Goal: Use online tool/utility: Utilize a website feature to perform a specific function

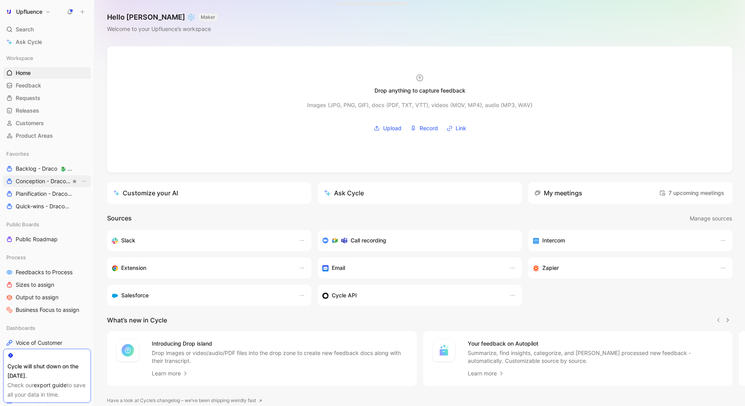
click at [36, 183] on span "Conception - Draco 🐉 Draco" at bounding box center [43, 181] width 55 height 8
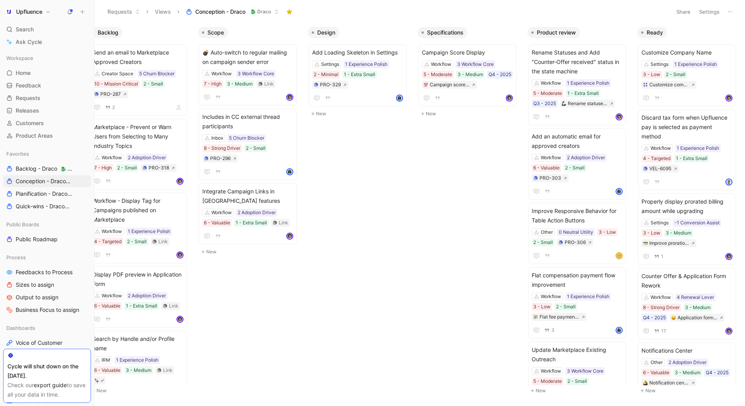
scroll to position [0, 2]
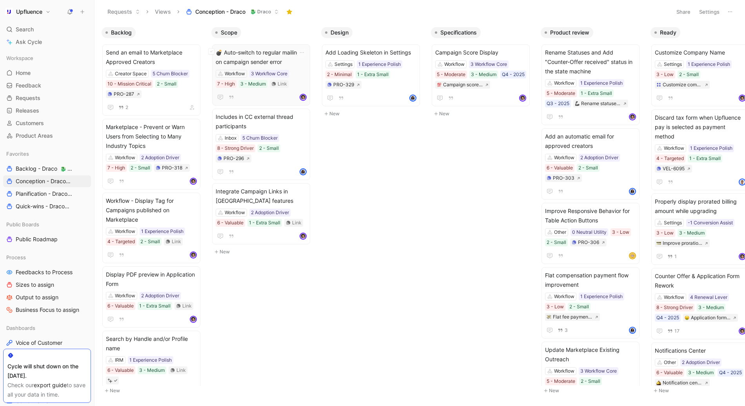
click at [264, 52] on span "💣 Auto-switch to regular mailing on campaign sender error" at bounding box center [261, 57] width 91 height 19
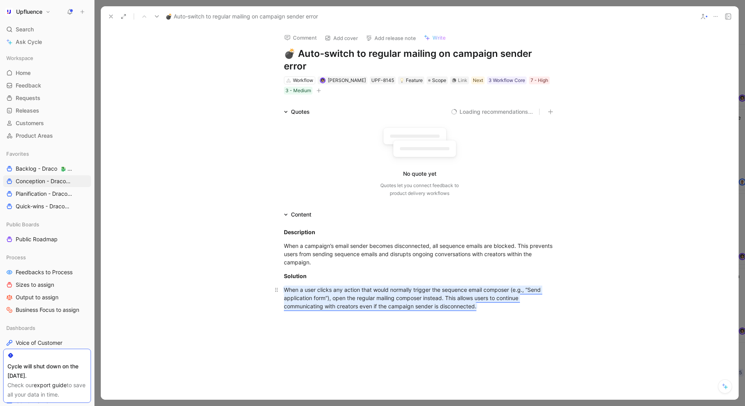
click at [399, 286] on mark "When a user clicks any action that would normally trigger the sequence email co…" at bounding box center [413, 297] width 259 height 23
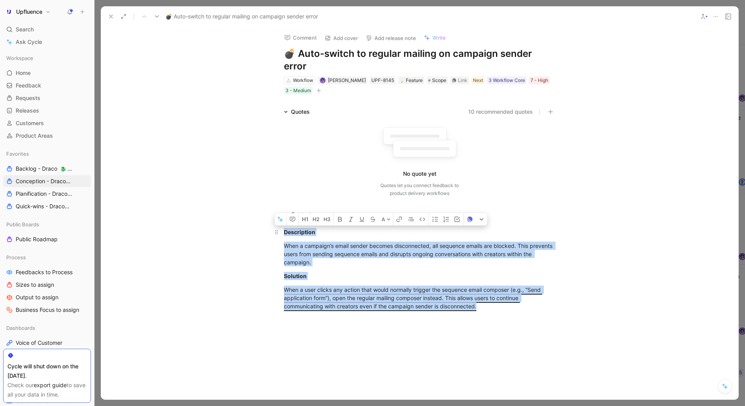
drag, startPoint x: 492, startPoint y: 297, endPoint x: 282, endPoint y: 217, distance: 224.3
click at [282, 219] on div "Description When a campaign’s email sender becomes disconnected, all sequence e…" at bounding box center [420, 275] width 638 height 113
copy div "Description When a campaign’s email sender becomes disconnected, all sequence e…"
click at [361, 53] on h1 "💣 Auto-switch to regular mailing on campaign sender error" at bounding box center [420, 59] width 272 height 25
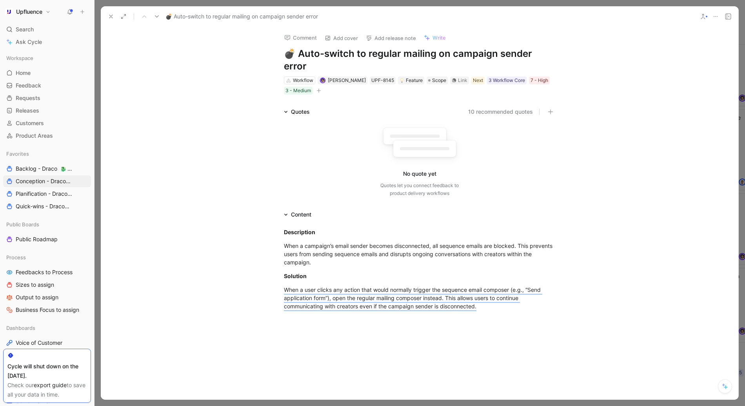
click at [361, 53] on h1 "💣 Auto-switch to regular mailing on campaign sender error" at bounding box center [420, 59] width 272 height 25
copy h1 "💣 Auto-switch to regular mailing on campaign sender error"
click at [102, 13] on div "💣 Auto-switch to regular mailing on campaign sender error" at bounding box center [420, 16] width 638 height 20
click at [109, 16] on icon at bounding box center [111, 16] width 6 height 6
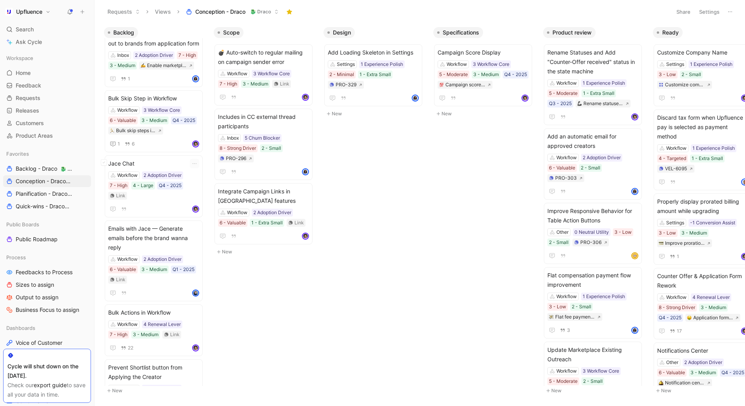
scroll to position [472, 0]
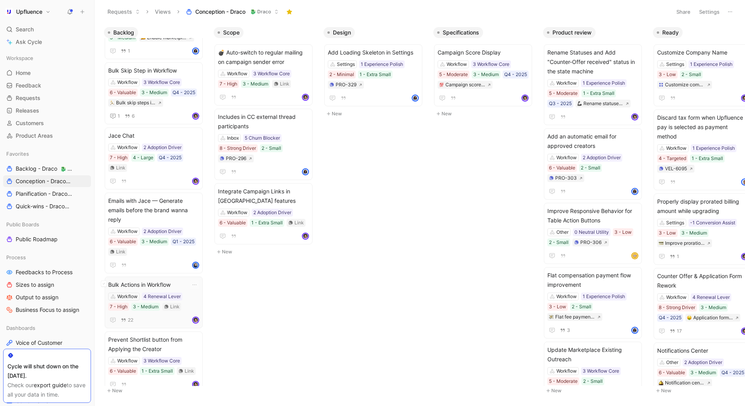
click at [153, 280] on span "Bulk Actions in Workflow" at bounding box center [153, 284] width 91 height 9
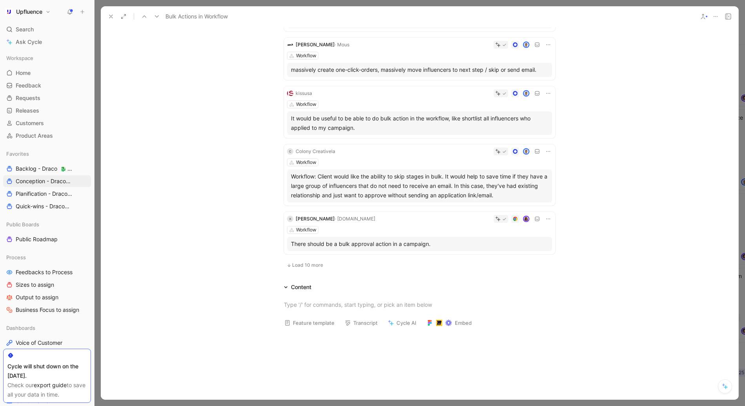
scroll to position [389, 0]
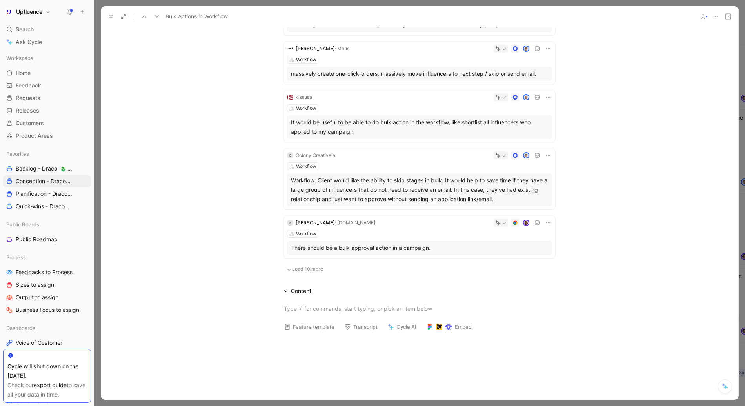
click at [373, 324] on button "Transcript" at bounding box center [361, 326] width 40 height 11
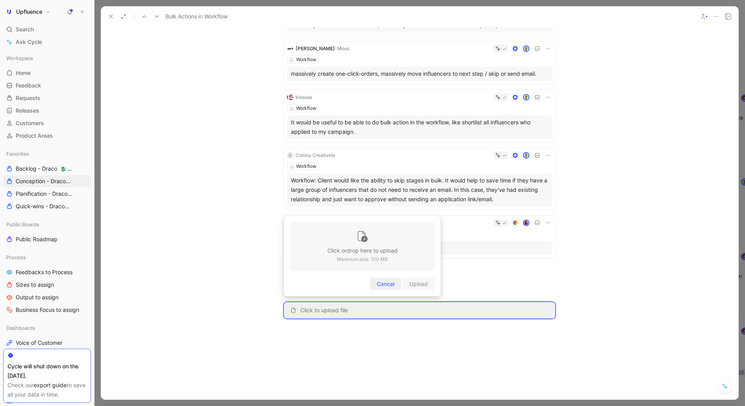
click at [391, 284] on span "Cancel" at bounding box center [386, 283] width 18 height 9
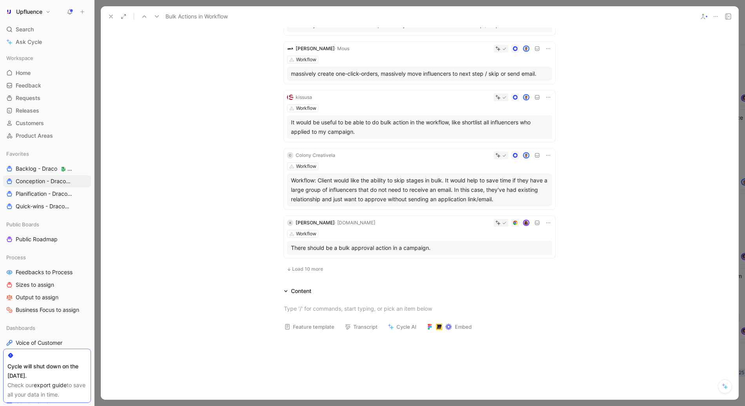
click at [405, 330] on button "Cycle AI" at bounding box center [403, 326] width 36 height 11
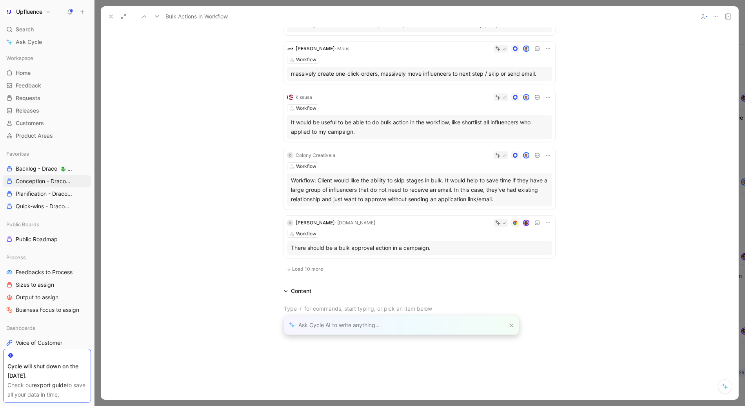
click at [538, 301] on div at bounding box center [420, 309] width 638 height 26
click at [452, 324] on div at bounding box center [401, 325] width 235 height 19
drag, startPoint x: 448, startPoint y: 324, endPoint x: 543, endPoint y: 325, distance: 95.3
click at [543, 325] on div "Upfluence Search ⌘ K Ask Cycle Workspace Home G then H Feedback G then F Reques…" at bounding box center [372, 203] width 745 height 406
type input "Generate a quick scope taking all the quotes into account"
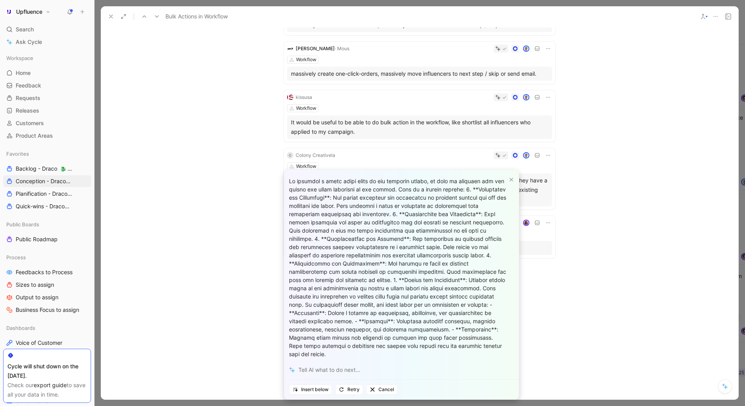
click at [337, 373] on div at bounding box center [401, 370] width 235 height 19
type input "C"
type input "Don't you see the quotes here are about bulk actions in workflow?"
click at [327, 367] on div at bounding box center [401, 370] width 235 height 19
type input "Then can you not generate a quick summary of what the quotes want?"
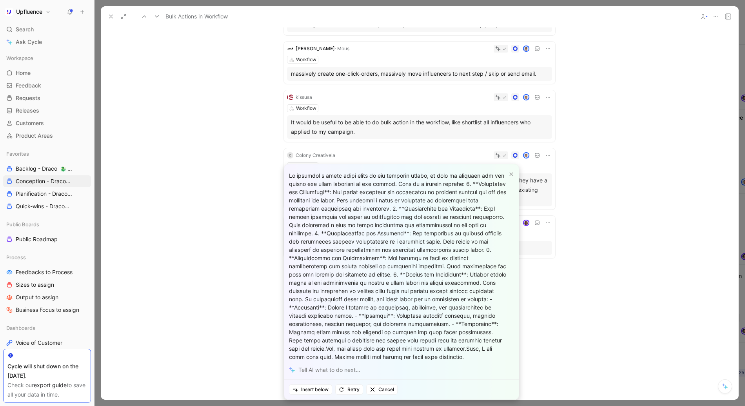
scroll to position [11, 0]
click at [343, 370] on div at bounding box center [401, 370] width 235 height 19
type input "ALl of the"
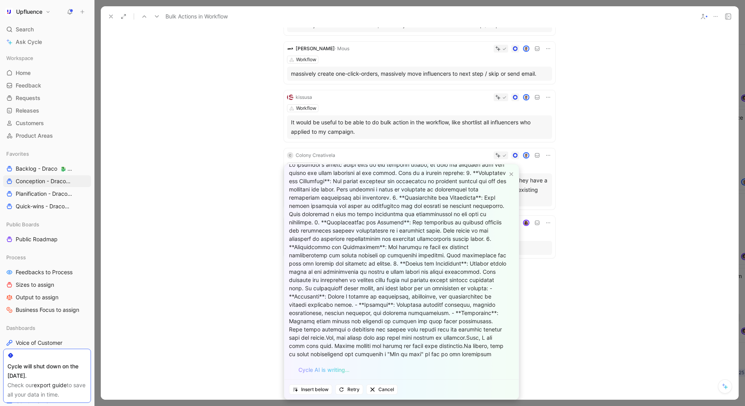
click at [343, 372] on div "Cycle AI is writing…" at bounding box center [324, 369] width 51 height 9
click at [334, 373] on div at bounding box center [401, 370] width 235 height 19
type input "In english"
click at [335, 371] on div at bounding box center [401, 370] width 235 height 19
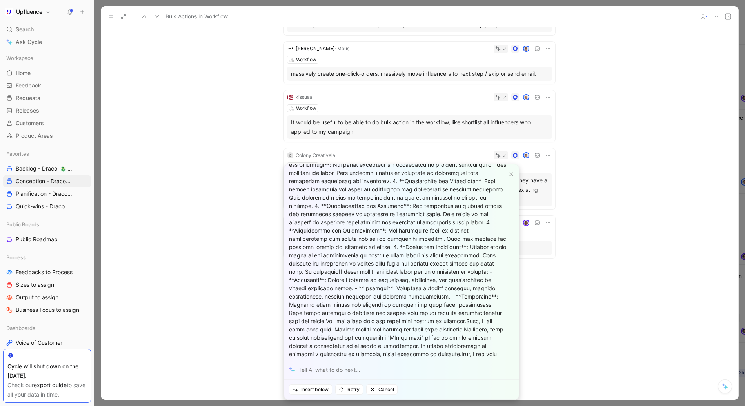
scroll to position [44, 0]
type input "generate a summary based on the quotes of this feature"
click at [381, 389] on span "Cancel" at bounding box center [382, 390] width 24 height 8
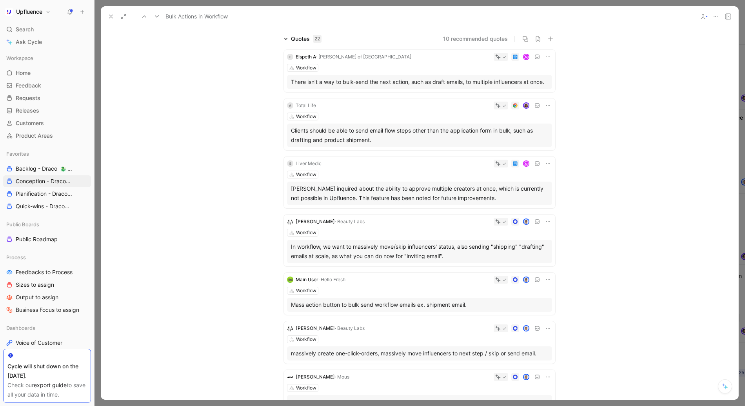
scroll to position [59, 0]
click at [456, 40] on button "10 recommended quotes" at bounding box center [475, 40] width 65 height 9
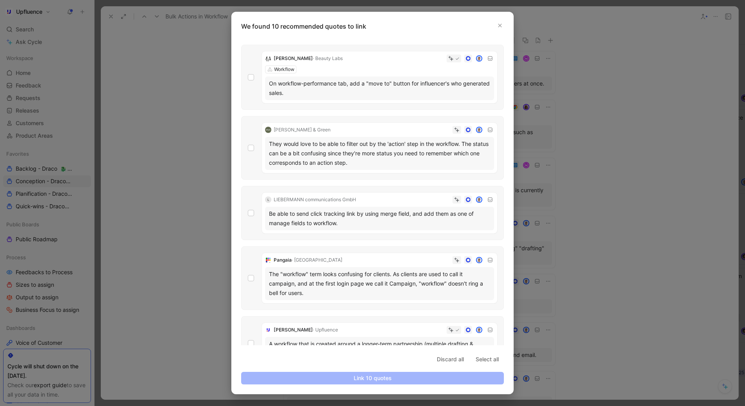
scroll to position [139, 0]
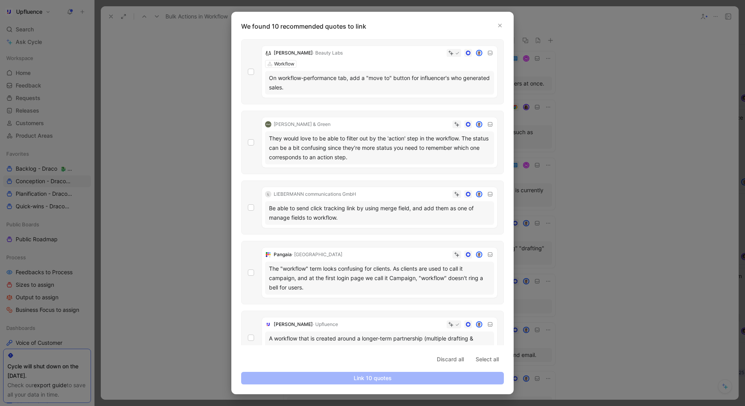
click at [573, 179] on div at bounding box center [372, 203] width 745 height 406
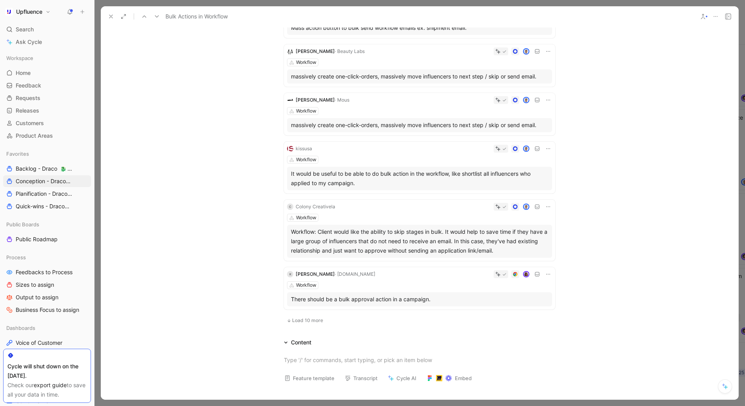
scroll to position [337, 0]
click at [309, 317] on button "Load 10 more" at bounding box center [305, 320] width 42 height 9
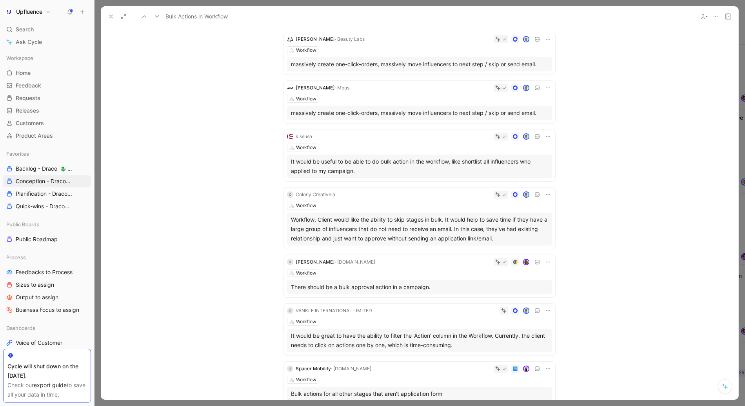
scroll to position [349, 0]
